Goal: Task Accomplishment & Management: Use online tool/utility

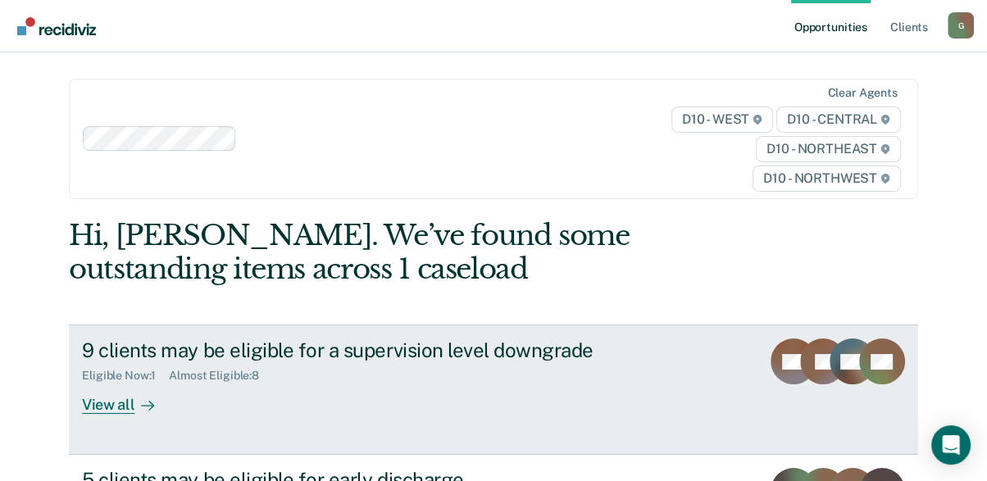
click at [95, 406] on div "View all" at bounding box center [128, 399] width 92 height 32
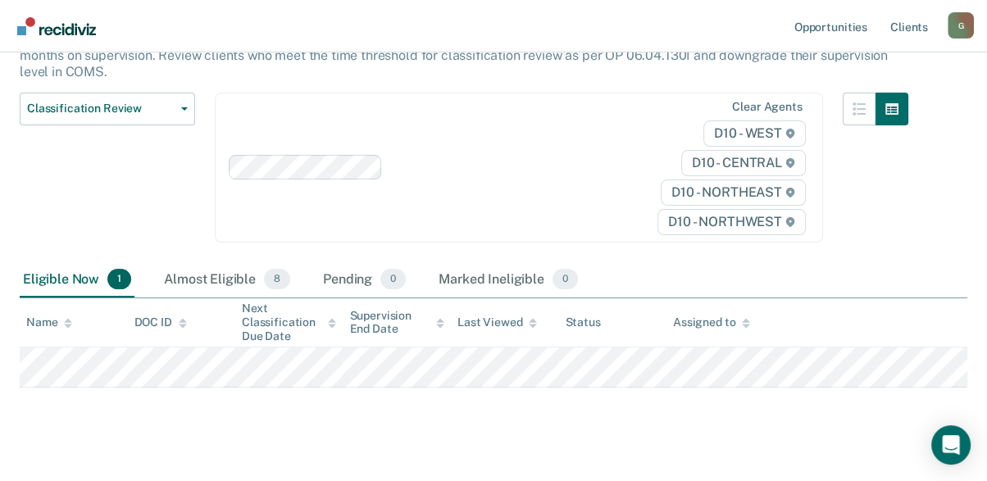
scroll to position [196, 0]
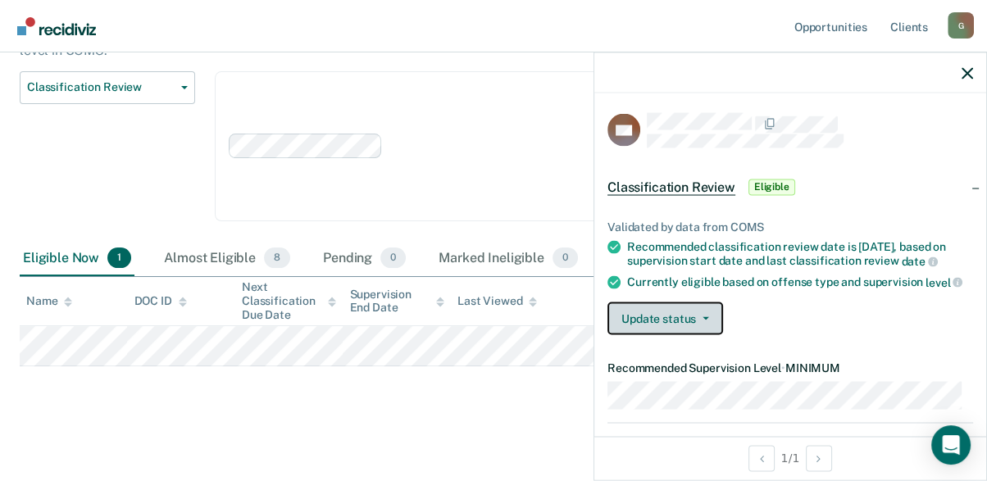
click at [657, 313] on button "Update status" at bounding box center [665, 318] width 116 height 33
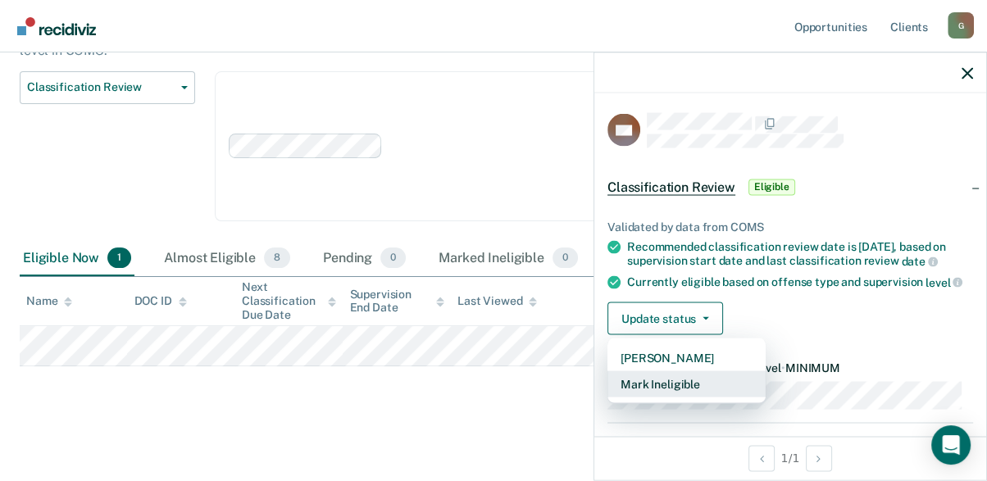
click at [670, 385] on button "Mark Ineligible" at bounding box center [686, 384] width 158 height 26
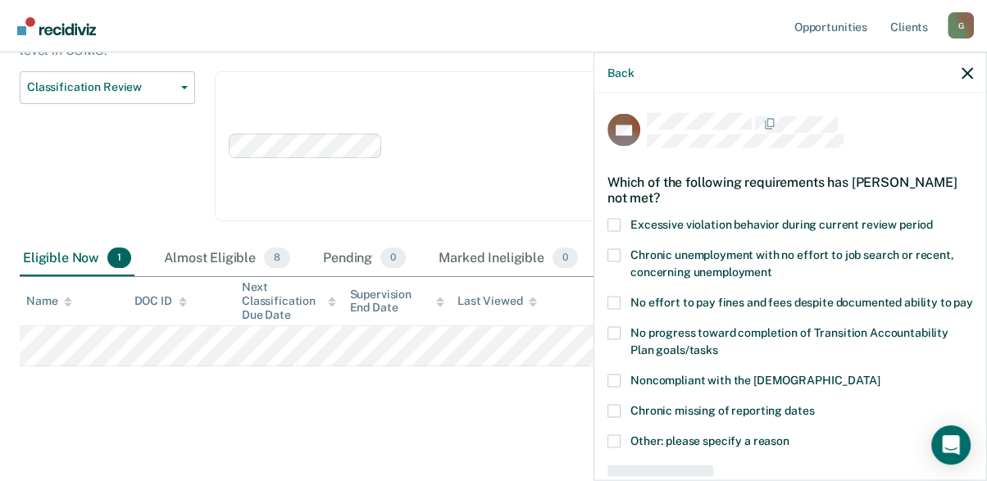
click at [619, 219] on span at bounding box center [613, 225] width 13 height 13
click at [933, 219] on input "Excessive violation behavior during current review period" at bounding box center [933, 219] width 0 height 0
click at [617, 388] on span at bounding box center [613, 381] width 13 height 13
click at [880, 375] on input "Noncompliant with the [DEMOGRAPHIC_DATA]" at bounding box center [880, 375] width 0 height 0
click at [616, 448] on span at bounding box center [613, 441] width 13 height 13
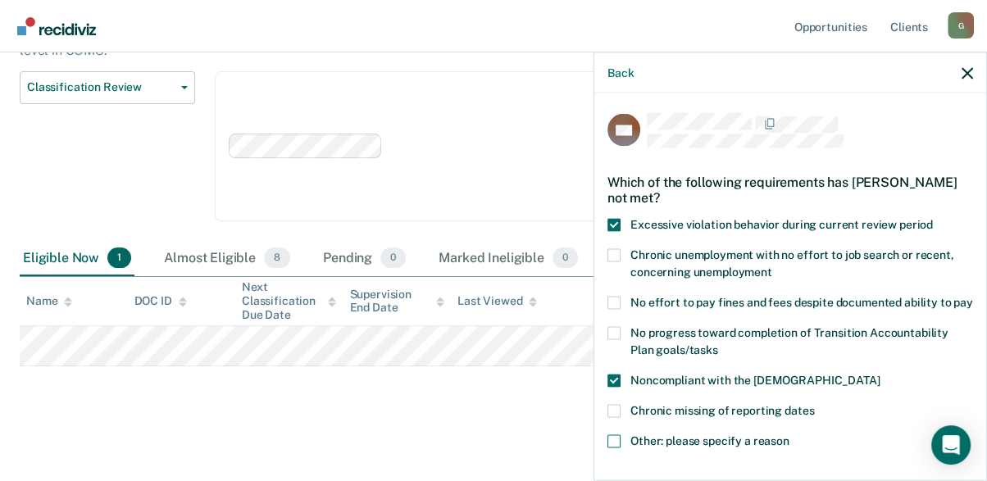
click at [789, 435] on input "Other: please specify a reason" at bounding box center [789, 435] width 0 height 0
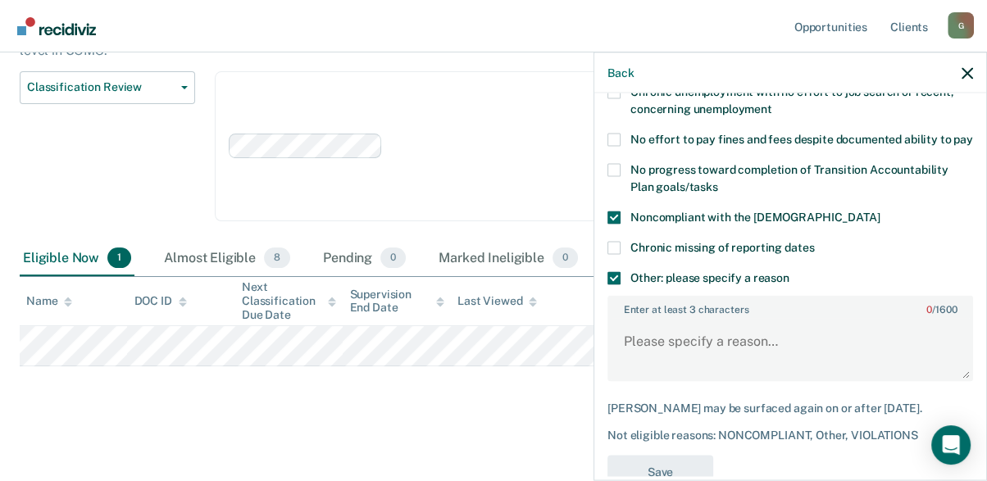
scroll to position [164, 0]
click at [638, 347] on textarea "Enter at least 3 characters 0 / 1600" at bounding box center [790, 348] width 362 height 61
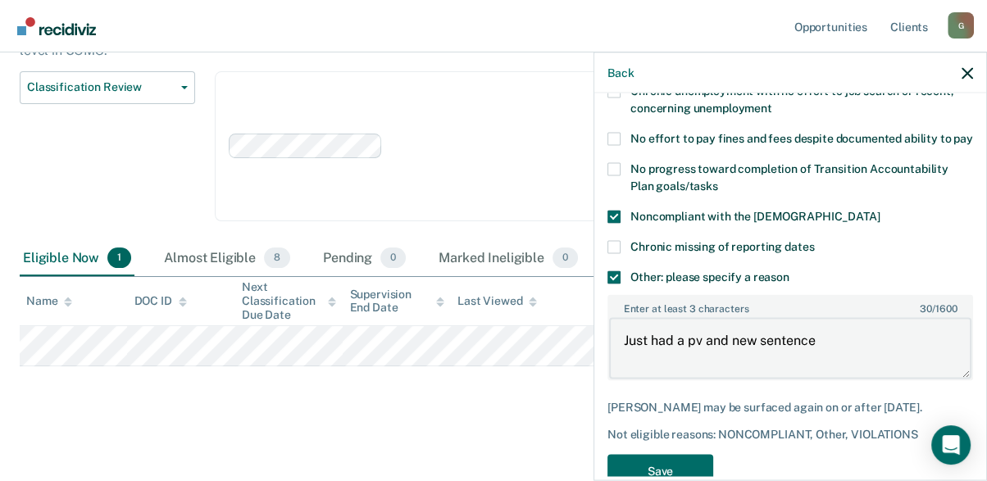
type textarea "Just had a pv and new sentence"
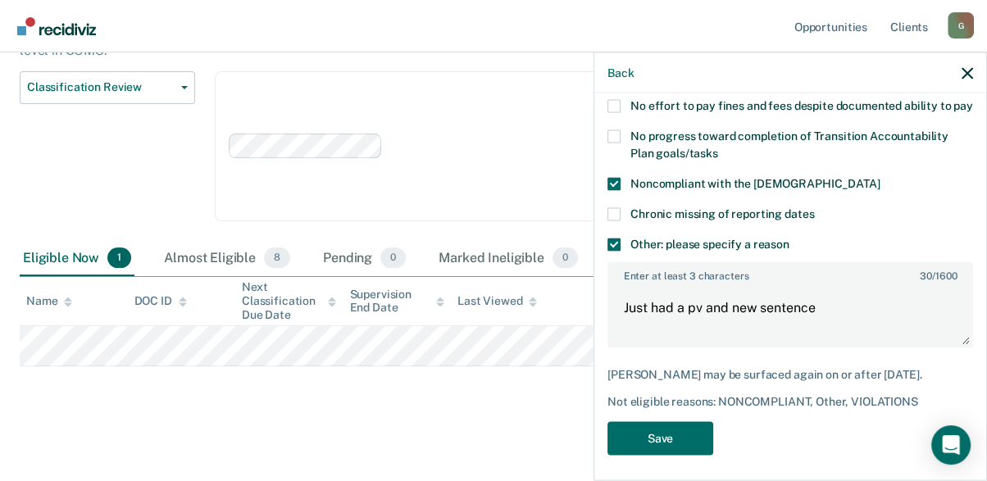
scroll to position [218, 0]
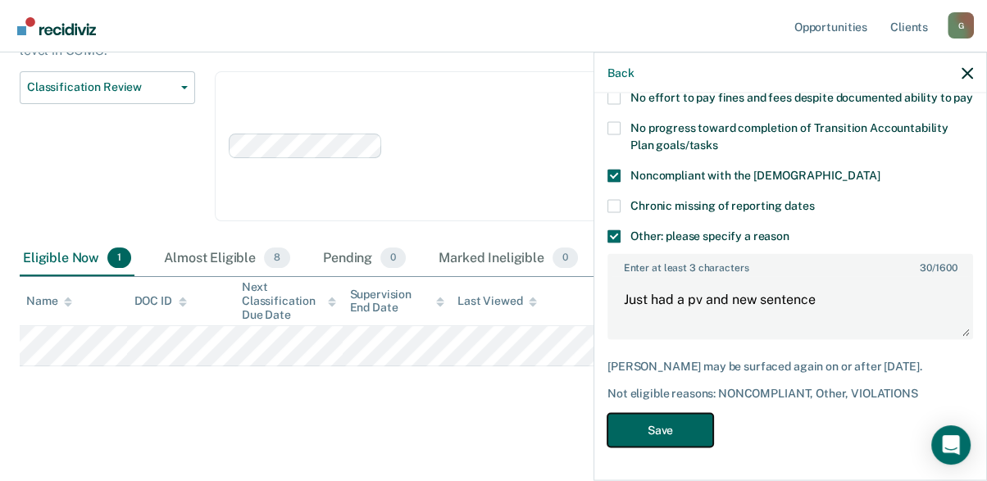
click at [656, 435] on button "Save" at bounding box center [660, 431] width 106 height 34
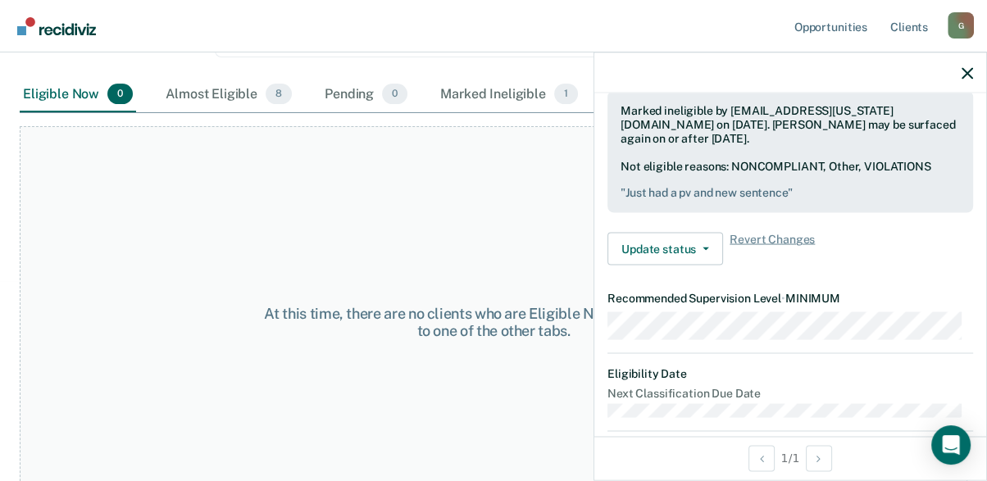
scroll to position [393, 0]
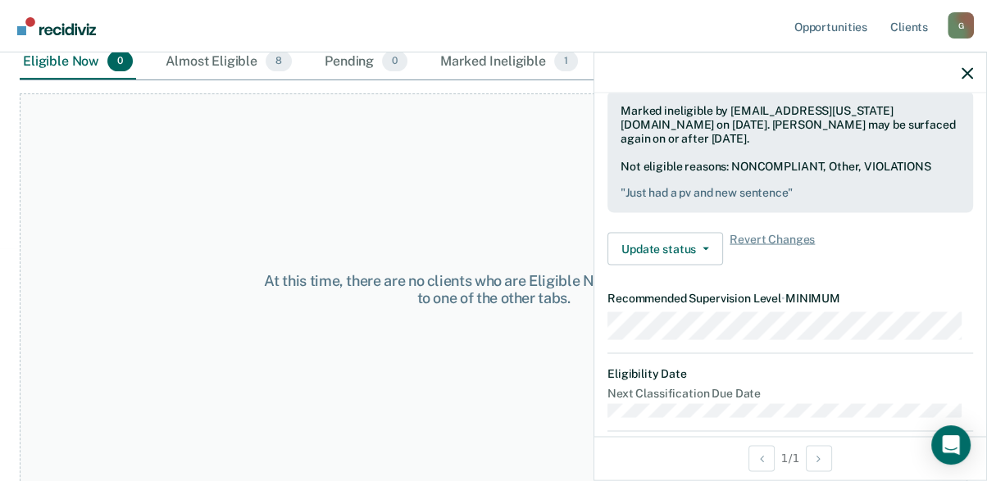
click at [271, 147] on div "At this time, there are no clients who are Eligible Now. Please navigate to one…" at bounding box center [494, 289] width 948 height 392
click at [230, 58] on div "Almost Eligible 8" at bounding box center [228, 62] width 133 height 36
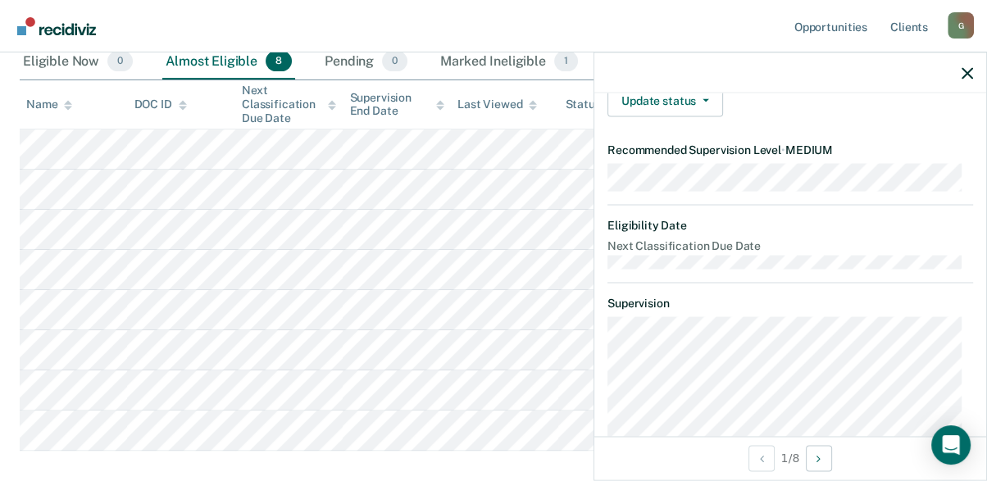
scroll to position [70, 0]
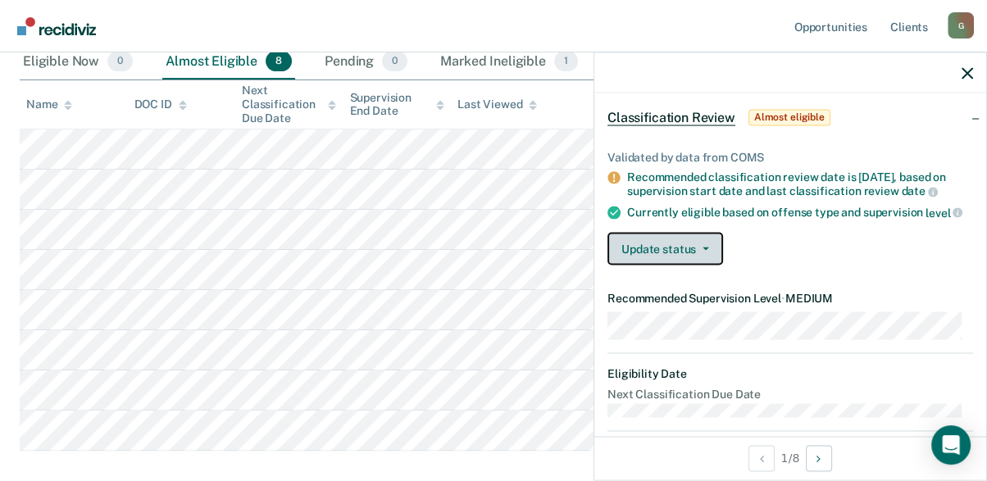
click at [710, 243] on button "Update status" at bounding box center [665, 249] width 116 height 33
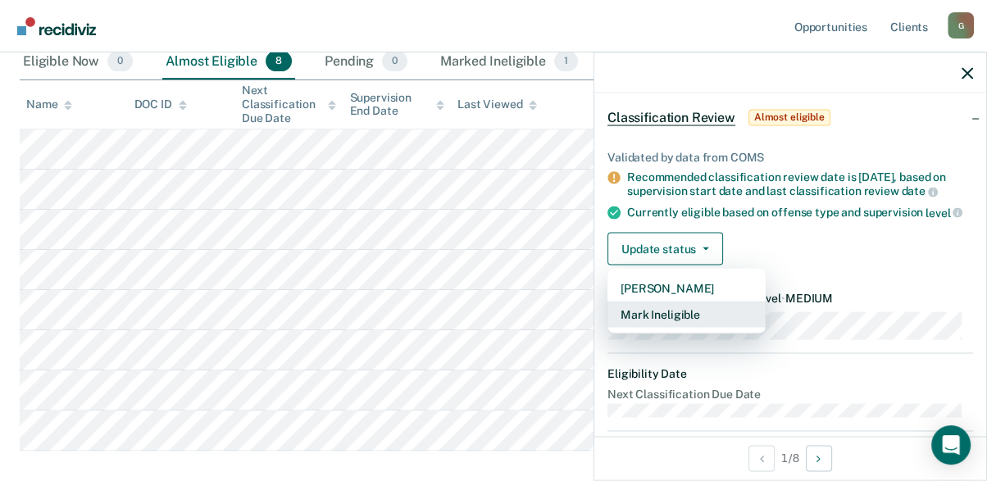
click at [675, 312] on button "Mark Ineligible" at bounding box center [686, 315] width 158 height 26
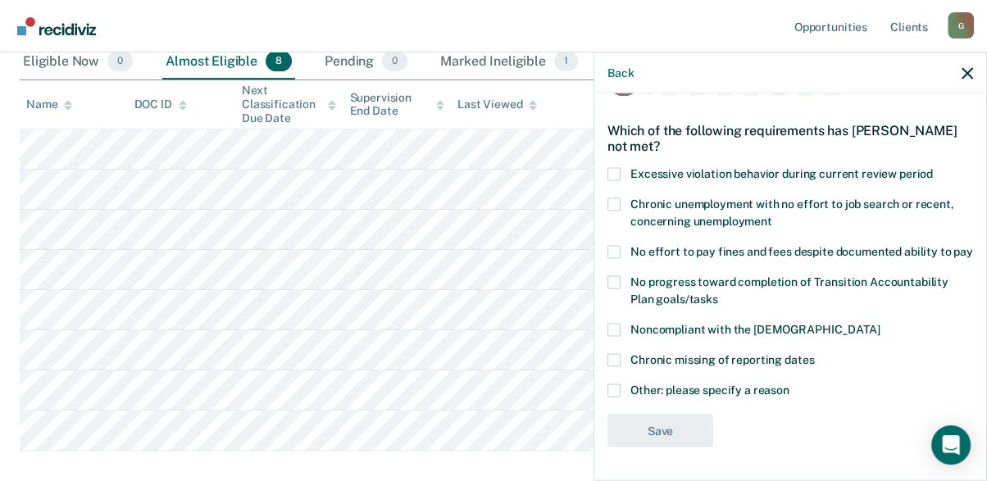
scroll to position [66, 0]
click at [613, 391] on span at bounding box center [613, 390] width 13 height 13
click at [789, 384] on input "Other: please specify a reason" at bounding box center [789, 384] width 0 height 0
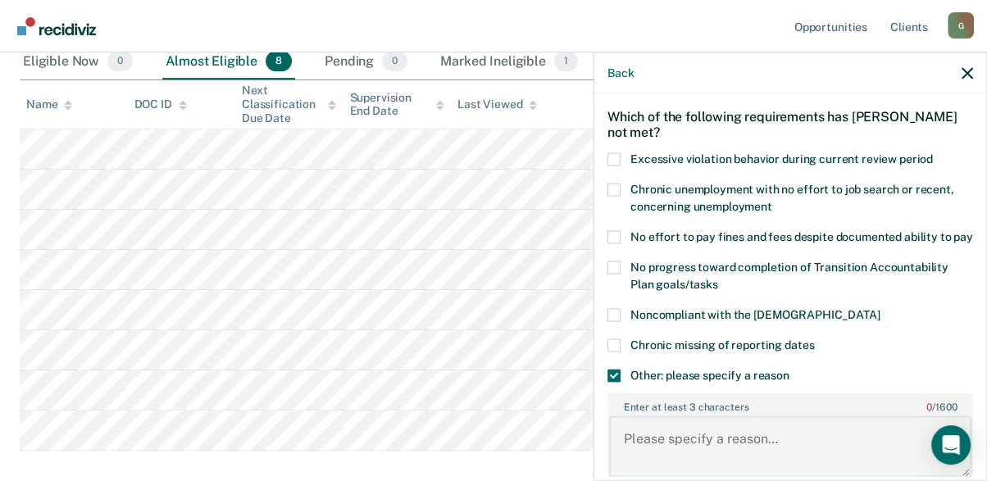
click at [643, 458] on textarea "Enter at least 3 characters 0 / 1600" at bounding box center [790, 446] width 362 height 61
type textarea "Just had PV and [MEDICAL_DATA]"
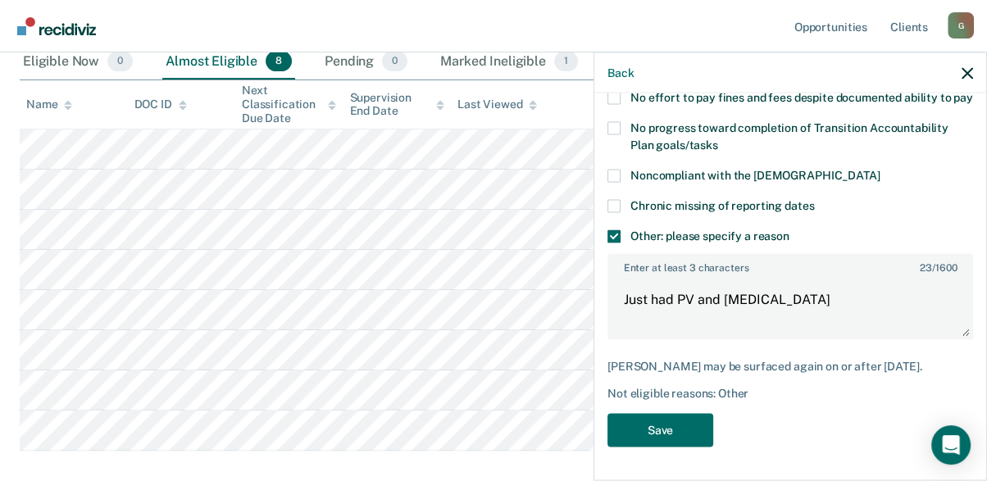
scroll to position [218, 0]
click at [646, 436] on button "Save" at bounding box center [660, 431] width 106 height 34
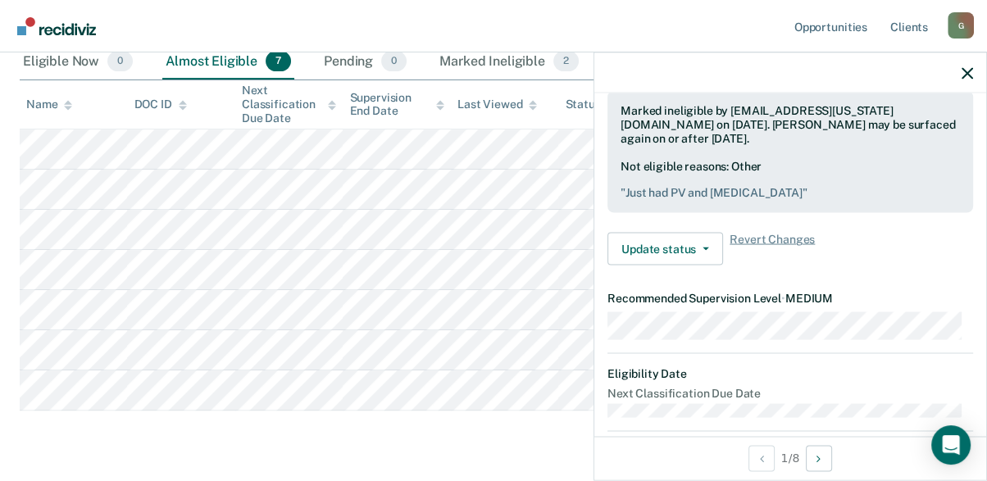
scroll to position [70, 0]
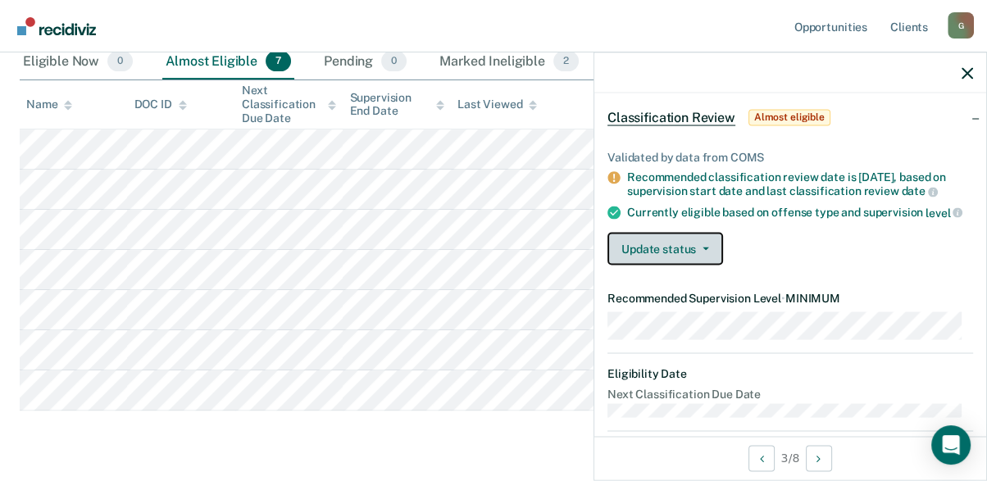
click at [703, 242] on button "Update status" at bounding box center [665, 249] width 116 height 33
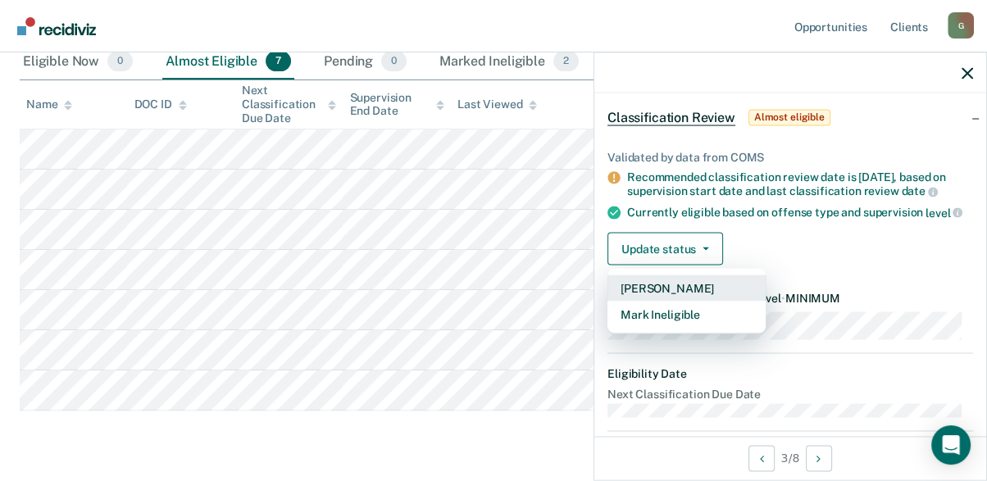
click at [686, 284] on button "[PERSON_NAME]" at bounding box center [686, 288] width 158 height 26
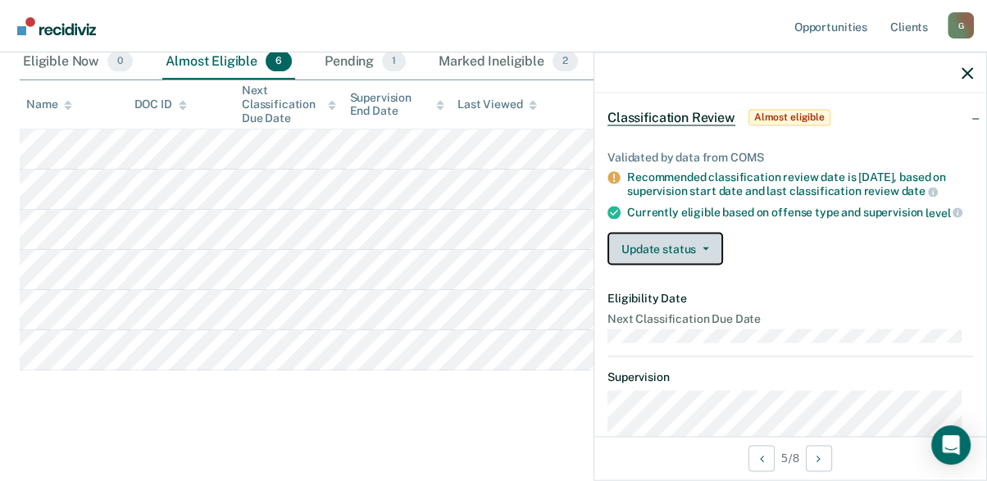
click at [698, 237] on button "Update status" at bounding box center [665, 249] width 116 height 33
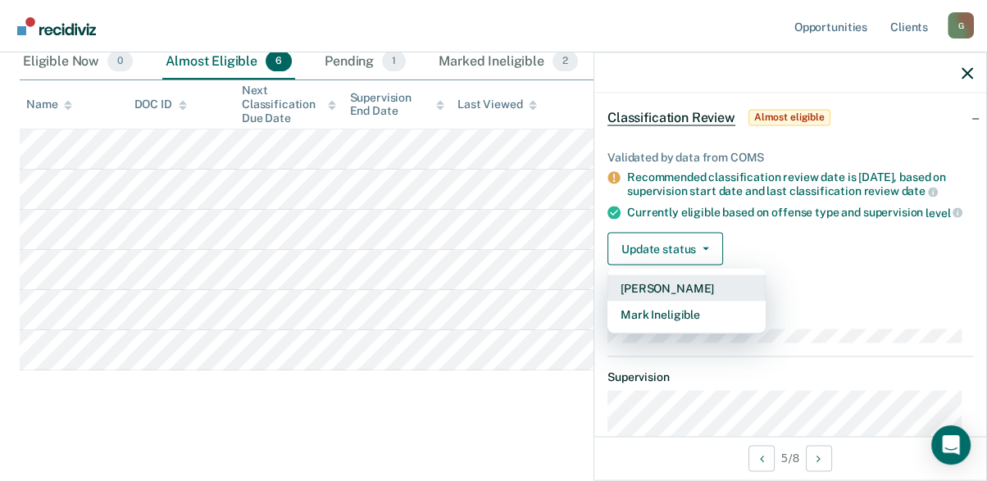
click at [664, 287] on button "[PERSON_NAME]" at bounding box center [686, 288] width 158 height 26
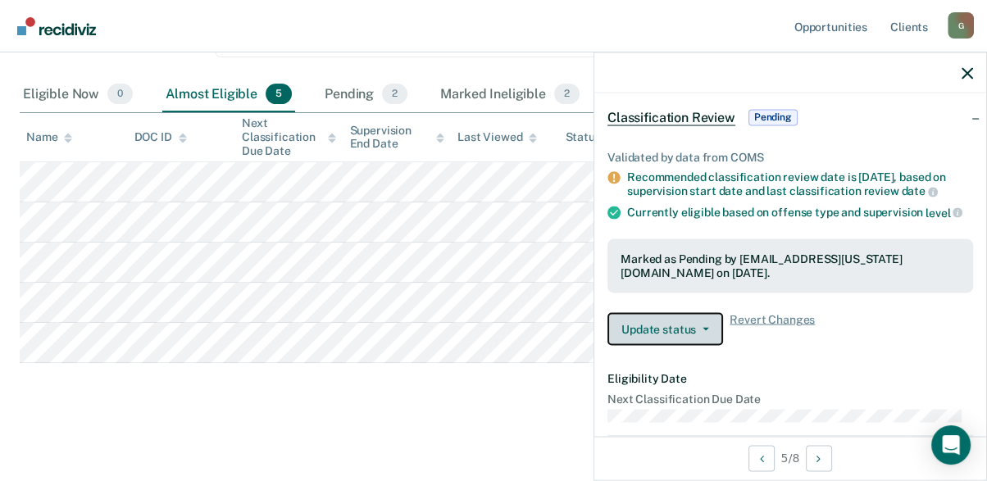
scroll to position [357, 0]
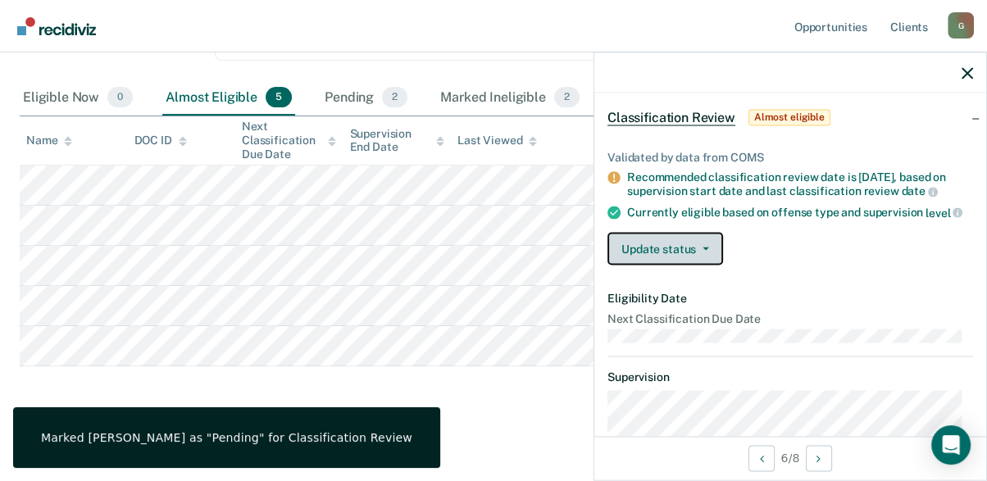
click at [634, 248] on button "Update status" at bounding box center [665, 249] width 116 height 33
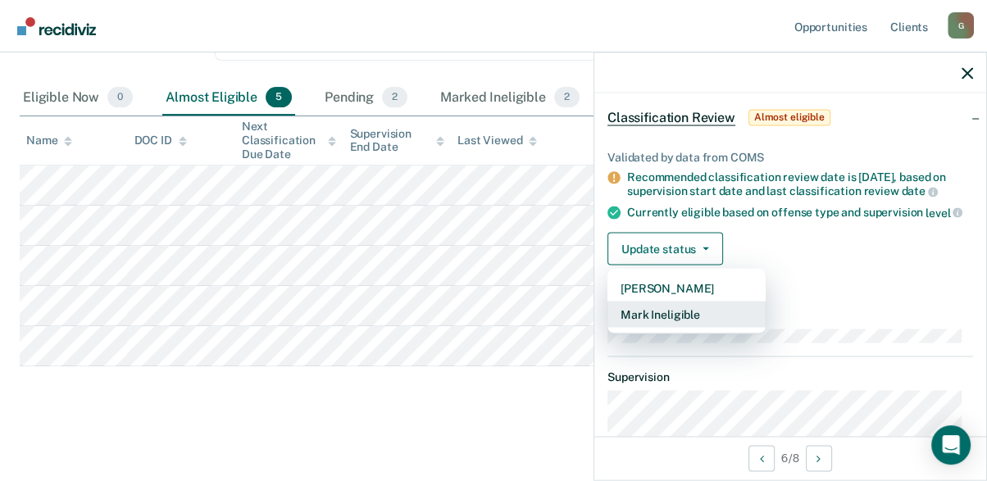
click at [655, 310] on button "Mark Ineligible" at bounding box center [686, 315] width 158 height 26
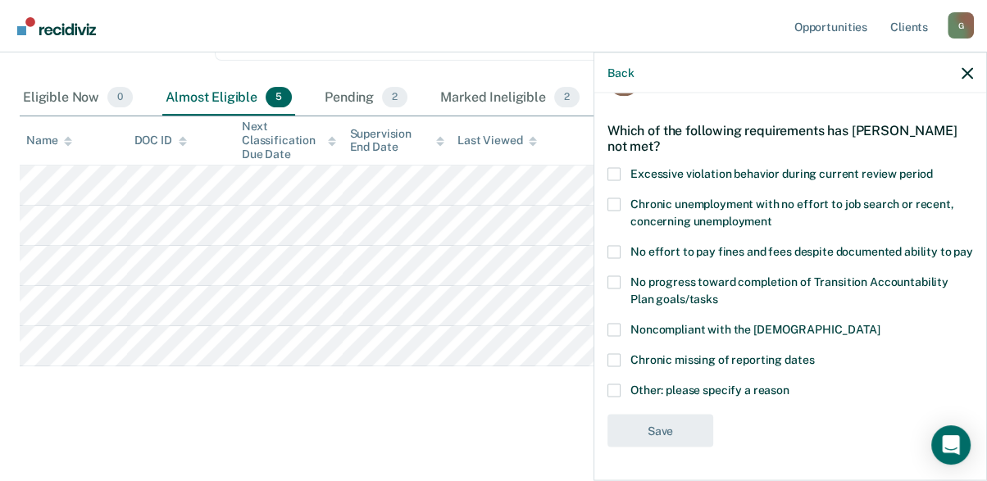
scroll to position [66, 0]
click at [607, 392] on span at bounding box center [613, 390] width 13 height 13
click at [789, 384] on input "Other: please specify a reason" at bounding box center [789, 384] width 0 height 0
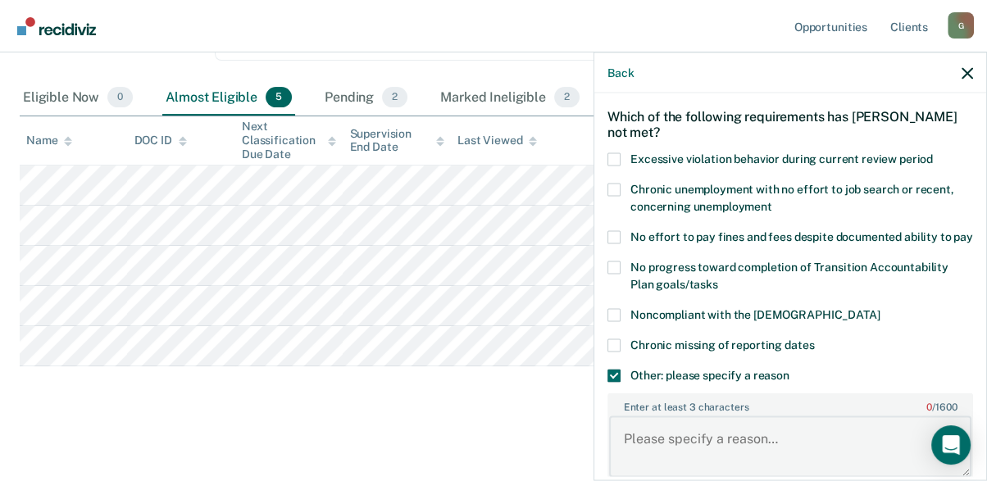
click at [646, 447] on textarea "Enter at least 3 characters 0 / 1600" at bounding box center [790, 446] width 362 height 61
type textarea "Just had a PV"
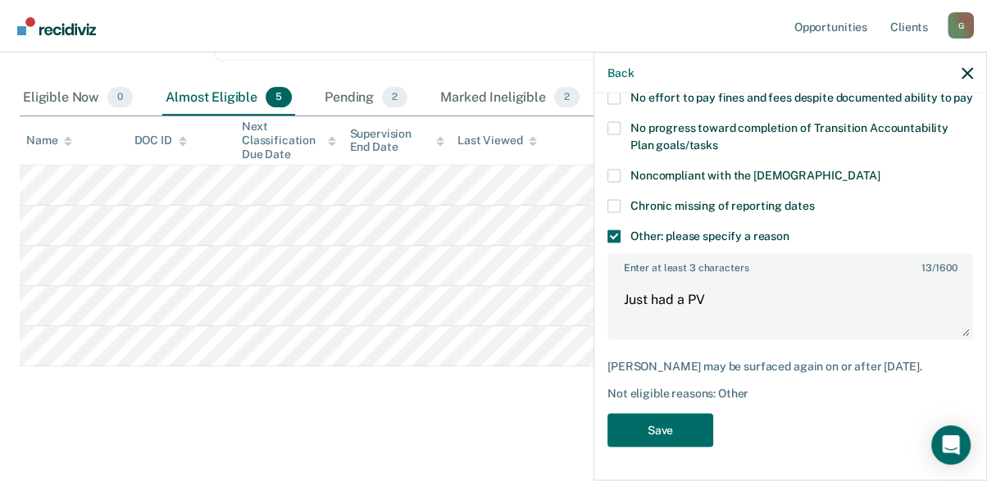
scroll to position [230, 0]
click at [654, 430] on button "Save" at bounding box center [660, 431] width 106 height 34
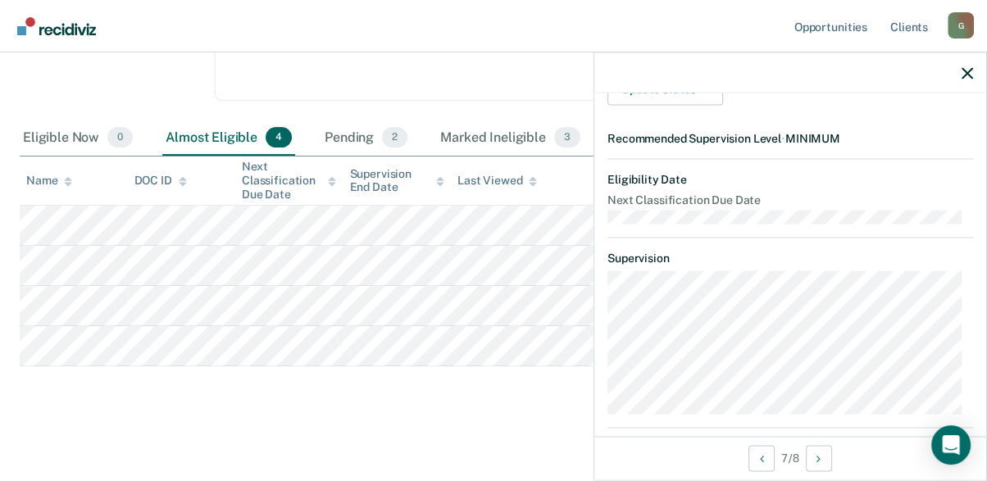
scroll to position [81, 0]
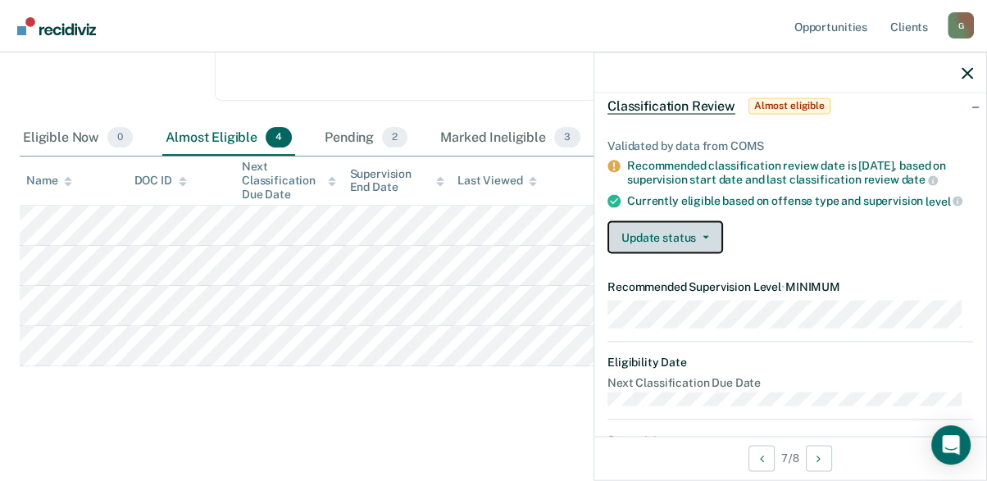
click at [675, 225] on button "Update status" at bounding box center [665, 237] width 116 height 33
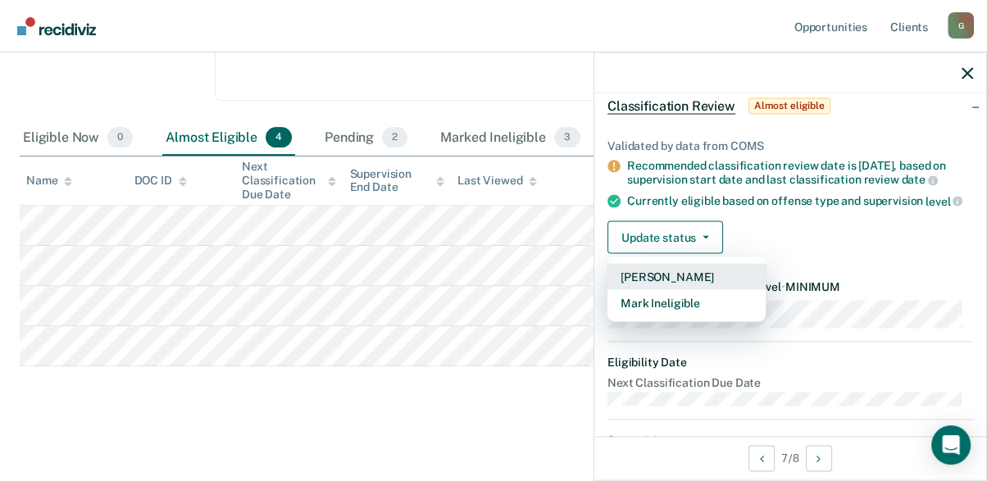
click at [664, 272] on button "[PERSON_NAME]" at bounding box center [686, 277] width 158 height 26
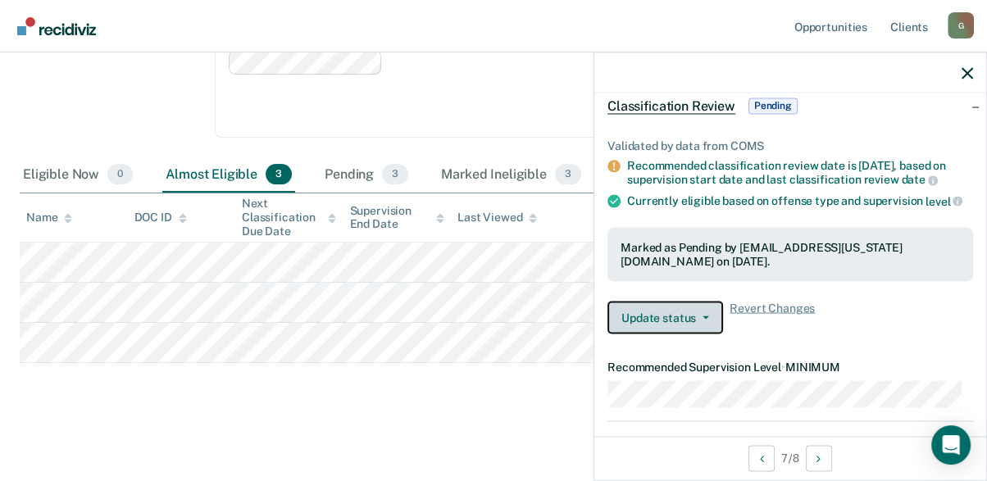
scroll to position [276, 0]
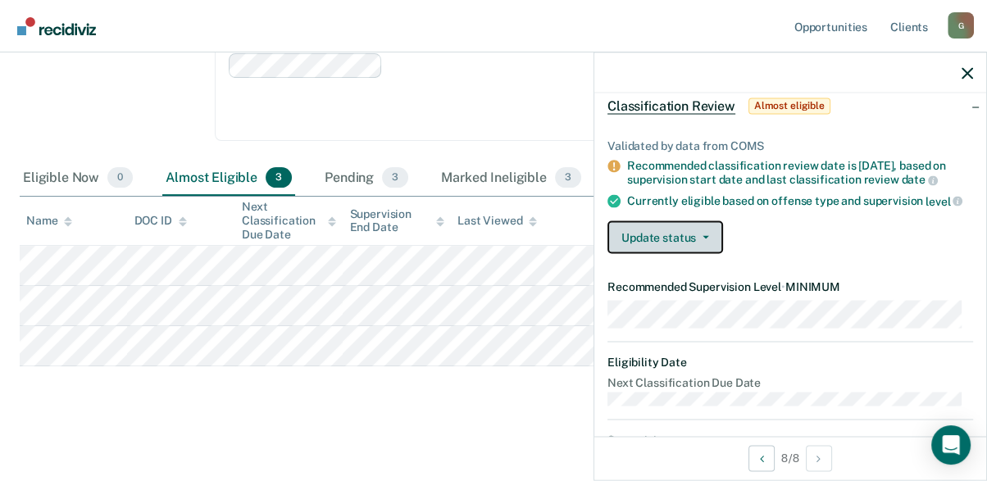
click at [677, 239] on button "Update status" at bounding box center [665, 237] width 116 height 33
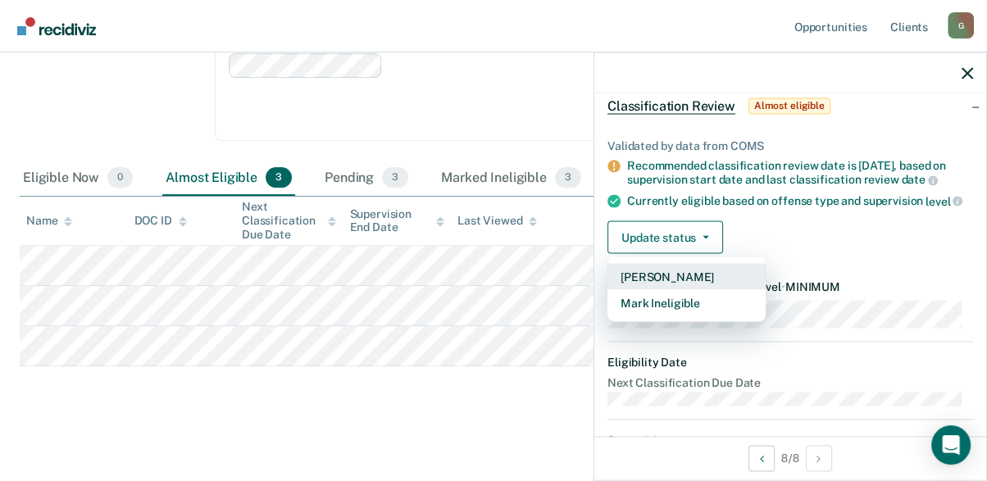
click at [660, 275] on button "[PERSON_NAME]" at bounding box center [686, 277] width 158 height 26
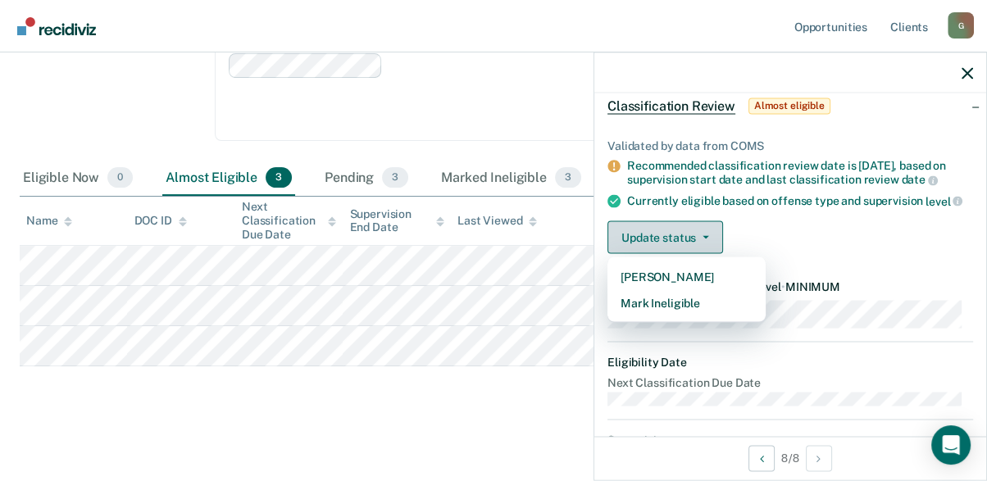
scroll to position [236, 0]
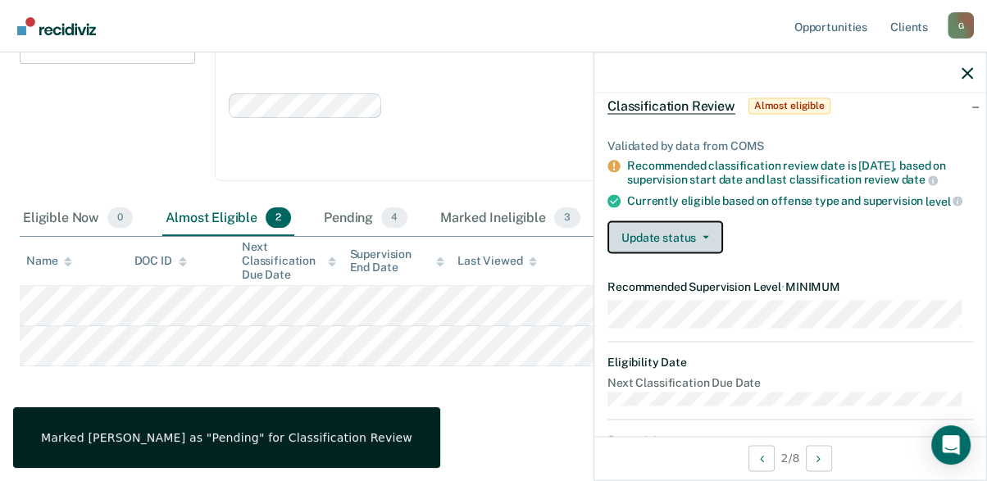
click at [706, 236] on icon "button" at bounding box center [706, 237] width 7 height 3
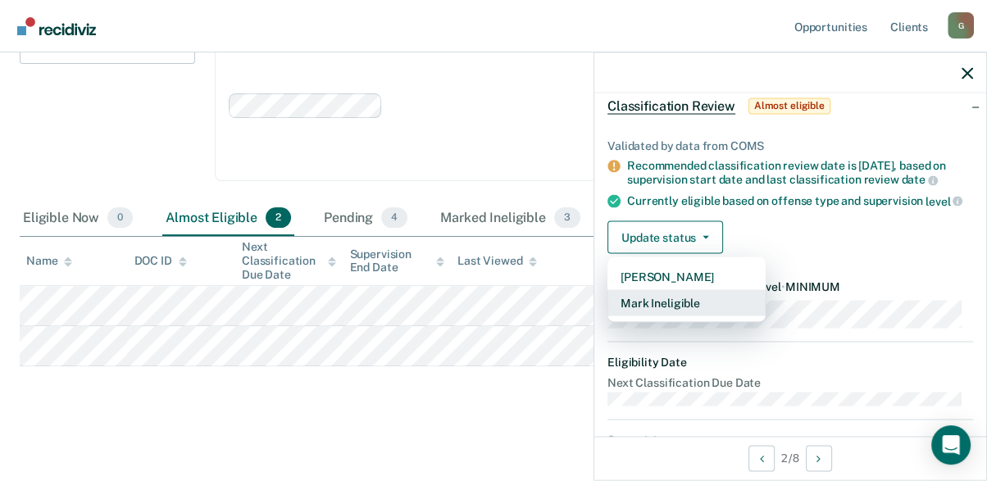
click at [673, 302] on button "Mark Ineligible" at bounding box center [686, 303] width 158 height 26
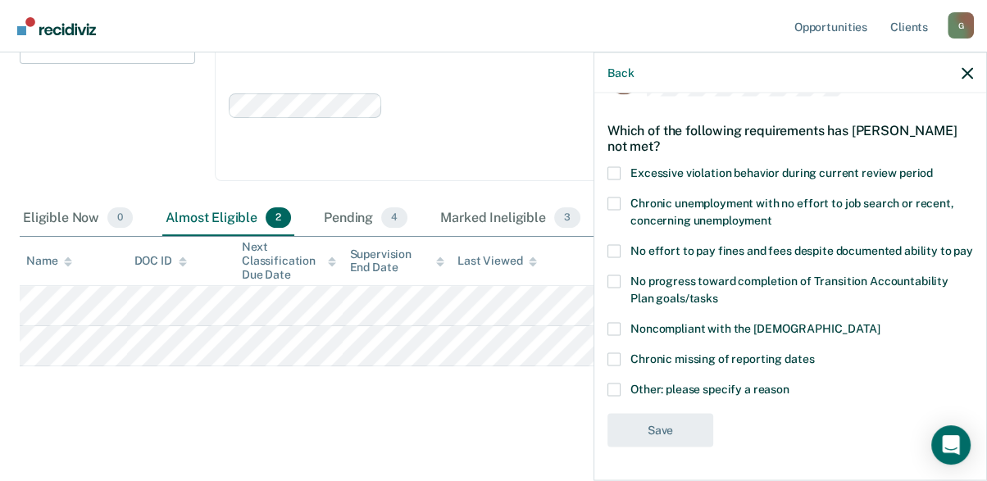
click at [616, 392] on span at bounding box center [613, 390] width 13 height 13
click at [789, 384] on input "Other: please specify a reason" at bounding box center [789, 384] width 0 height 0
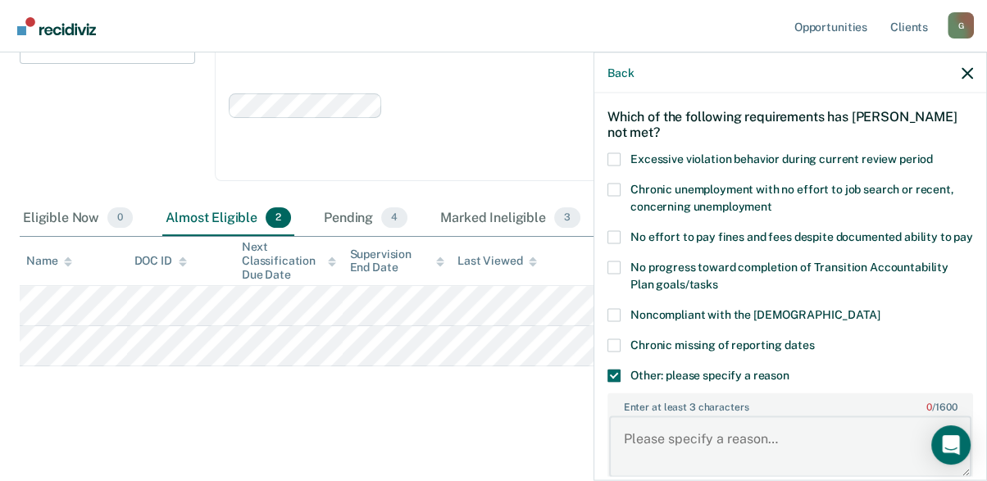
click at [702, 447] on textarea "Enter at least 3 characters 0 / 1600" at bounding box center [790, 446] width 362 height 61
type textarea "S"
click at [622, 70] on button "Back" at bounding box center [620, 73] width 26 height 14
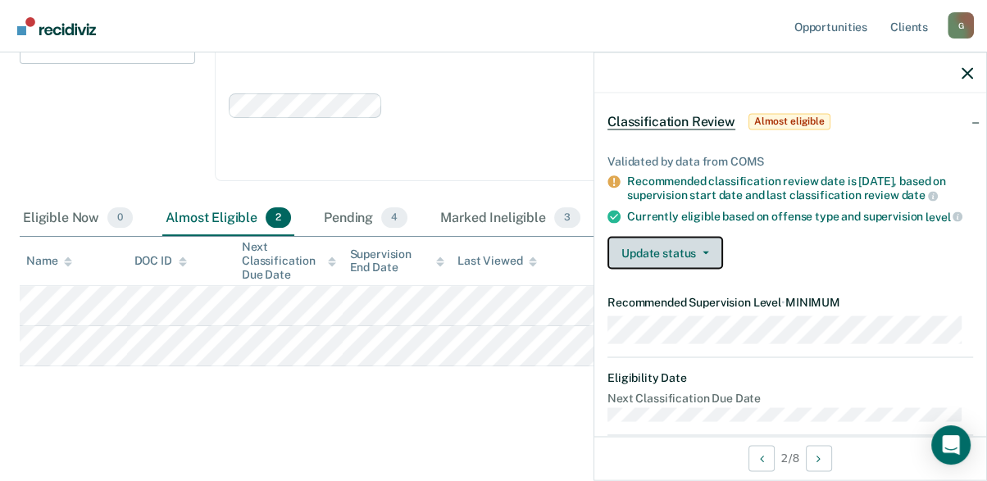
click at [699, 252] on span "button" at bounding box center [702, 253] width 13 height 3
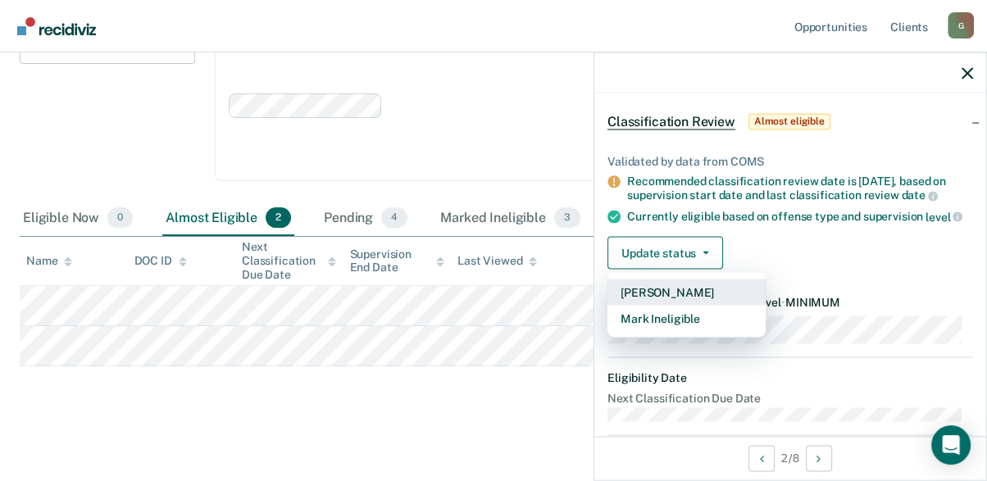
click at [666, 291] on button "[PERSON_NAME]" at bounding box center [686, 293] width 158 height 26
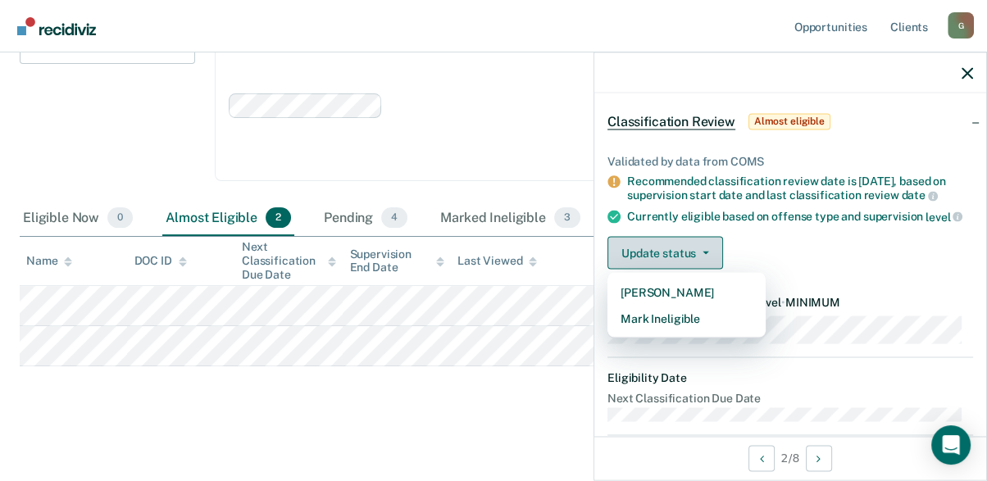
scroll to position [196, 0]
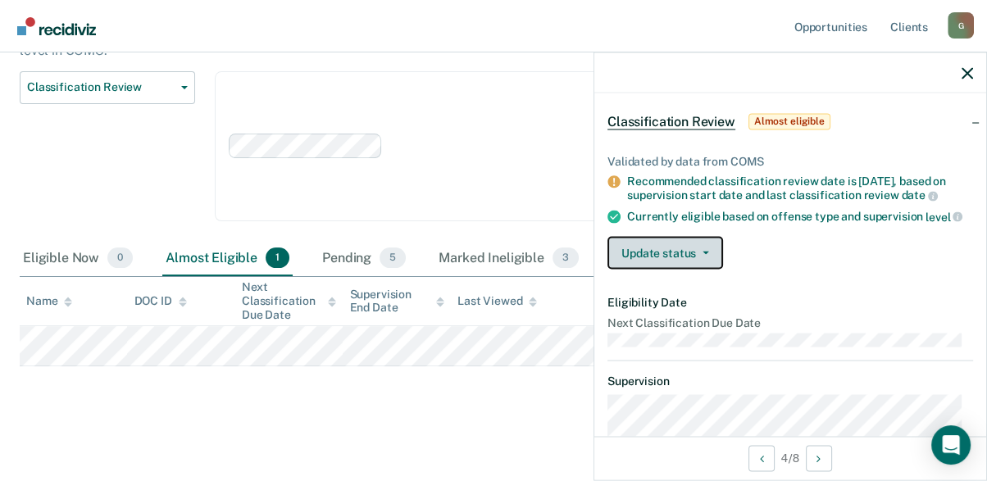
click at [702, 252] on button "Update status" at bounding box center [665, 253] width 116 height 33
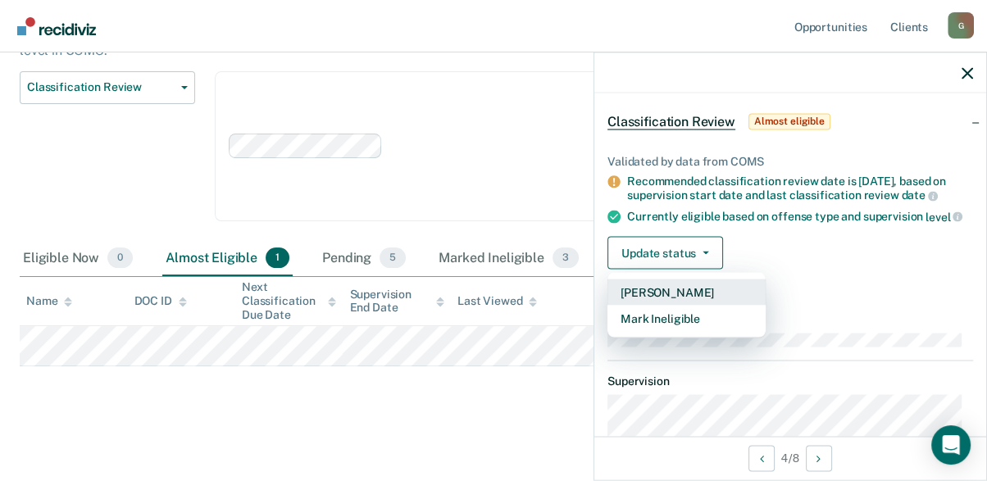
click at [671, 284] on button "[PERSON_NAME]" at bounding box center [686, 293] width 158 height 26
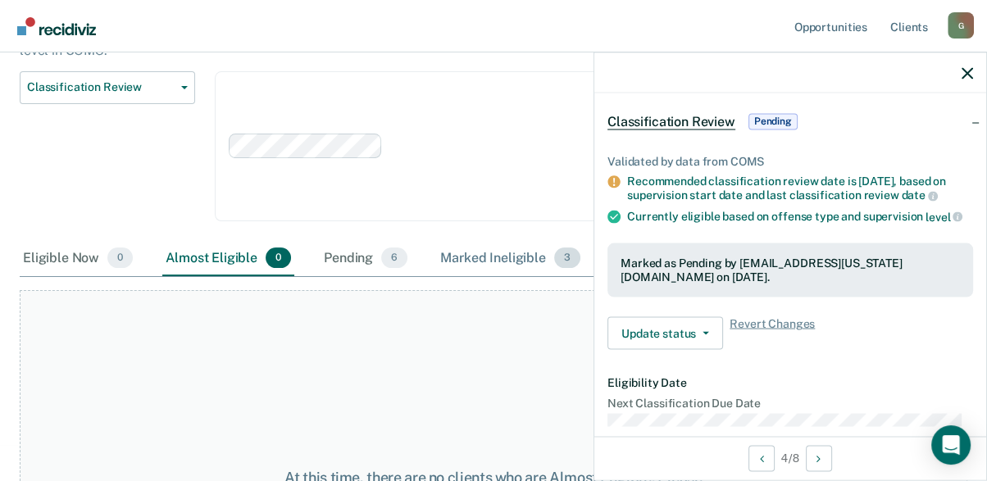
click at [512, 256] on div "Marked Ineligible 3" at bounding box center [510, 259] width 147 height 36
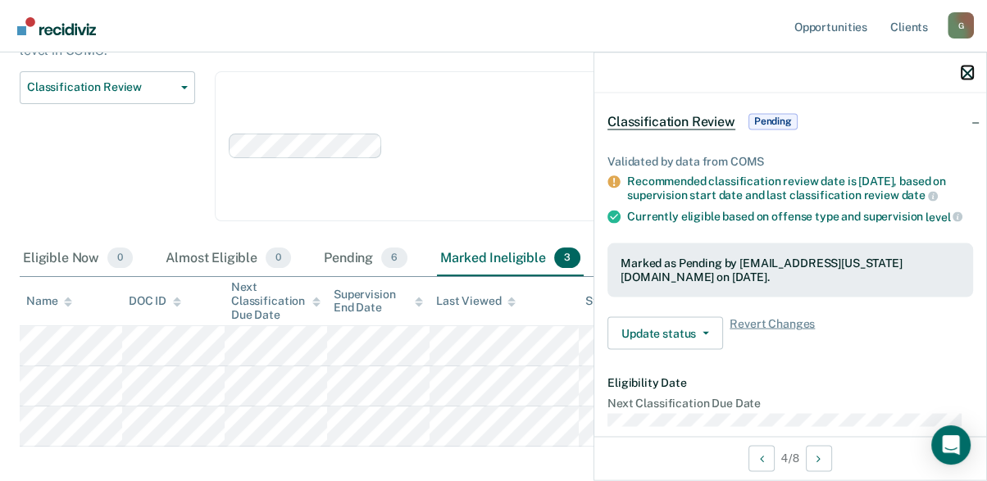
click at [971, 72] on icon "button" at bounding box center [967, 72] width 11 height 11
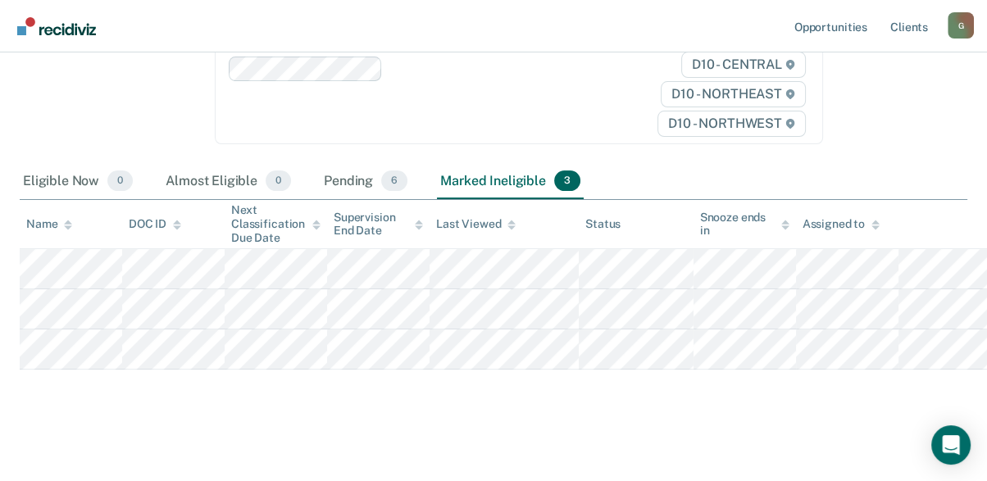
scroll to position [276, 0]
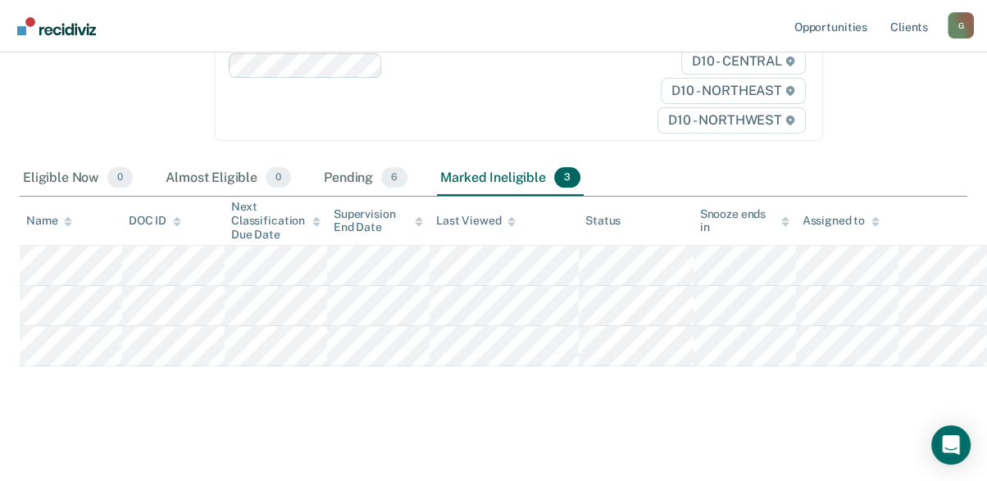
click at [62, 31] on img "Go to Recidiviz Home" at bounding box center [56, 26] width 79 height 18
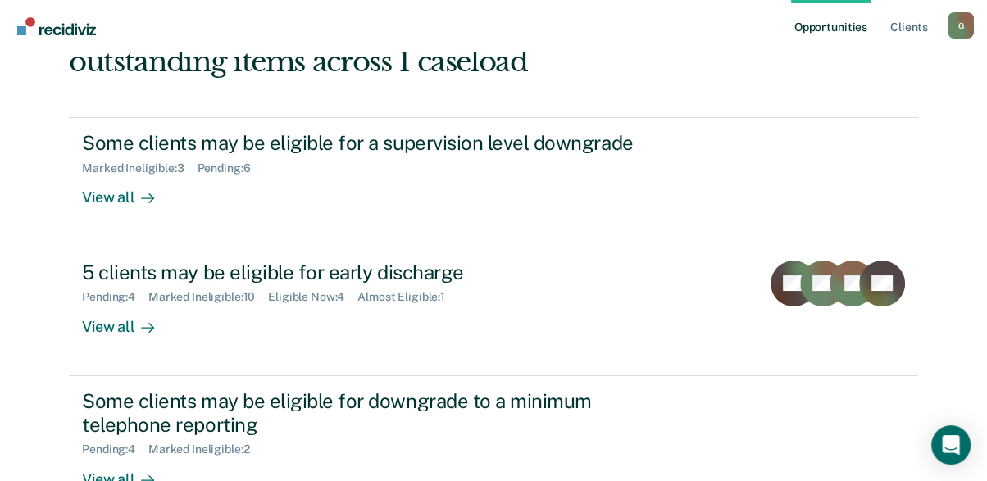
scroll to position [352, 0]
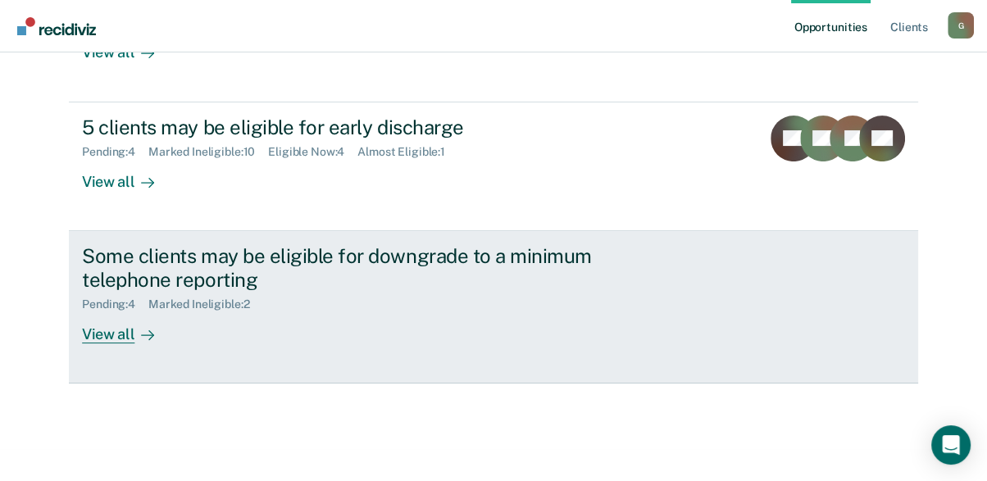
click at [109, 334] on div "View all" at bounding box center [128, 328] width 92 height 32
